Goal: Find specific page/section: Find specific page/section

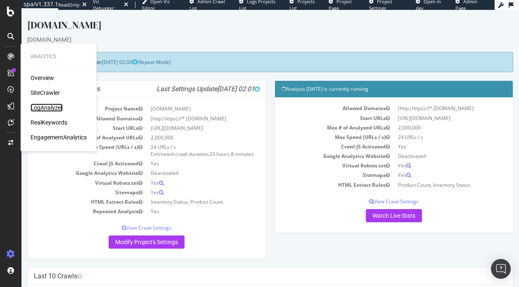
click at [43, 108] on div "LogAnalyzer" at bounding box center [47, 108] width 32 height 8
